Goal: Download file/media

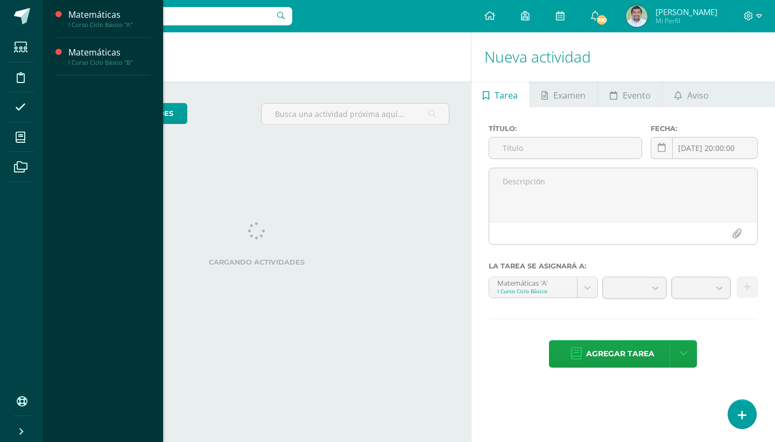
click at [23, 136] on icon at bounding box center [21, 137] width 10 height 11
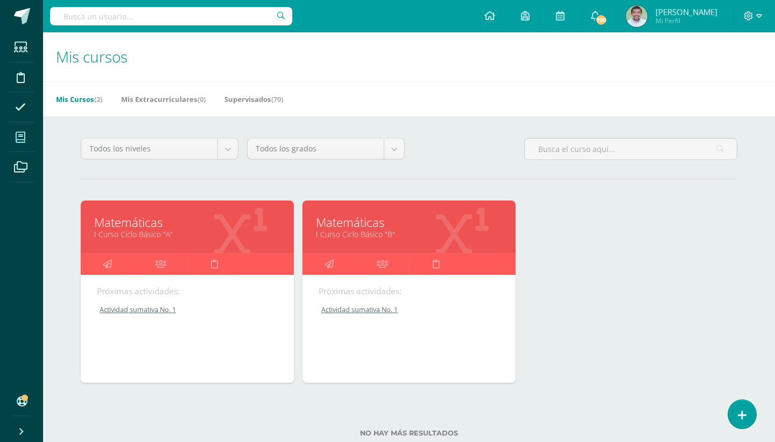
click at [146, 229] on link "I Curso Ciclo Básico "A"" at bounding box center [187, 234] width 186 height 10
click at [372, 251] on div "Matemáticas I Curso Ciclo Básico "B"" at bounding box center [409, 226] width 213 height 52
click at [373, 227] on link "Matemáticas" at bounding box center [409, 222] width 186 height 17
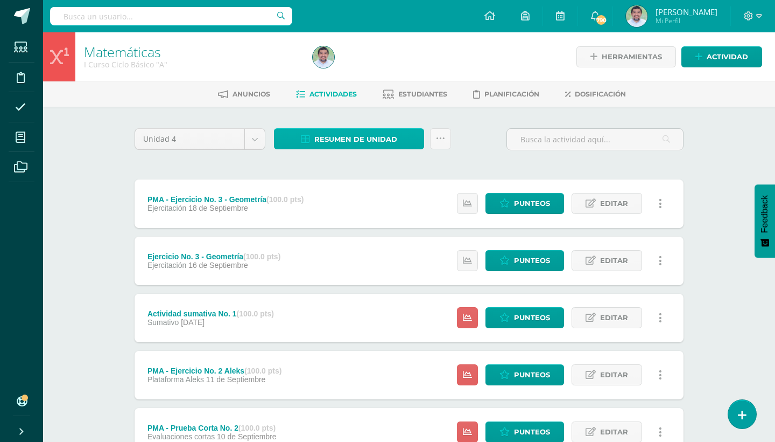
click at [392, 137] on span "Resumen de unidad" at bounding box center [355, 139] width 83 height 20
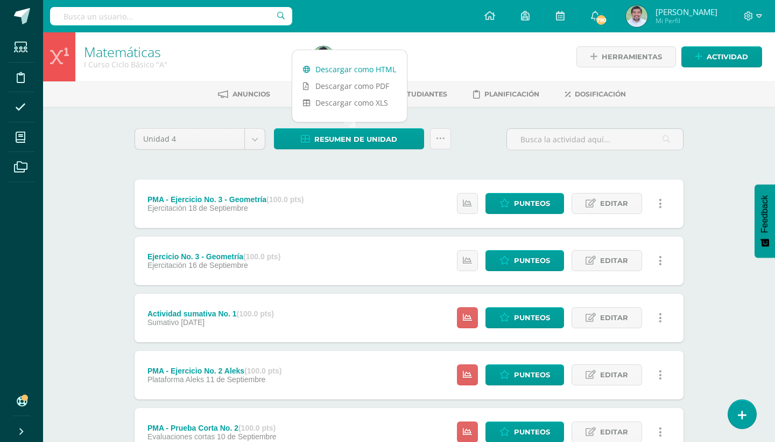
click at [370, 72] on link "Descargar como HTML" at bounding box center [349, 69] width 115 height 17
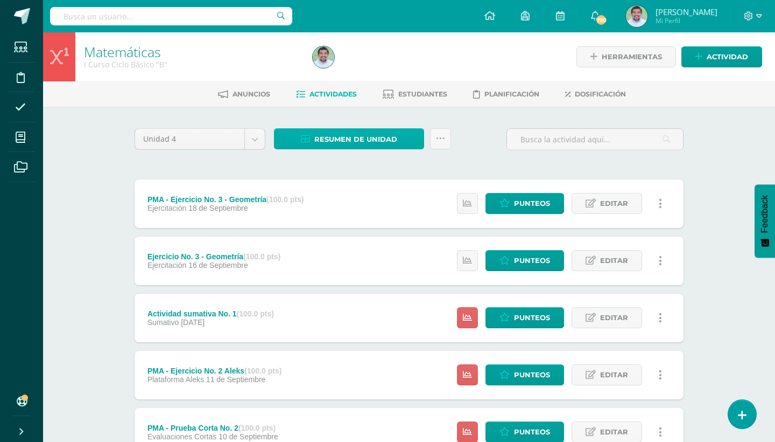
click at [409, 139] on link "Resumen de unidad" at bounding box center [349, 138] width 150 height 21
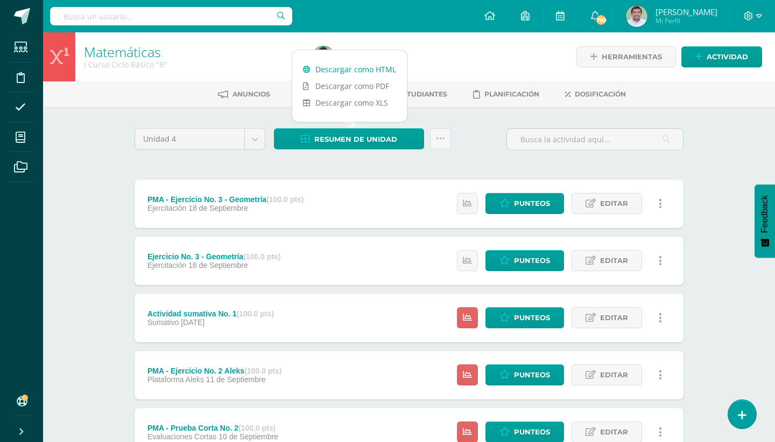
click at [377, 69] on link "Descargar como HTML" at bounding box center [349, 69] width 115 height 17
